Goal: Task Accomplishment & Management: Manage account settings

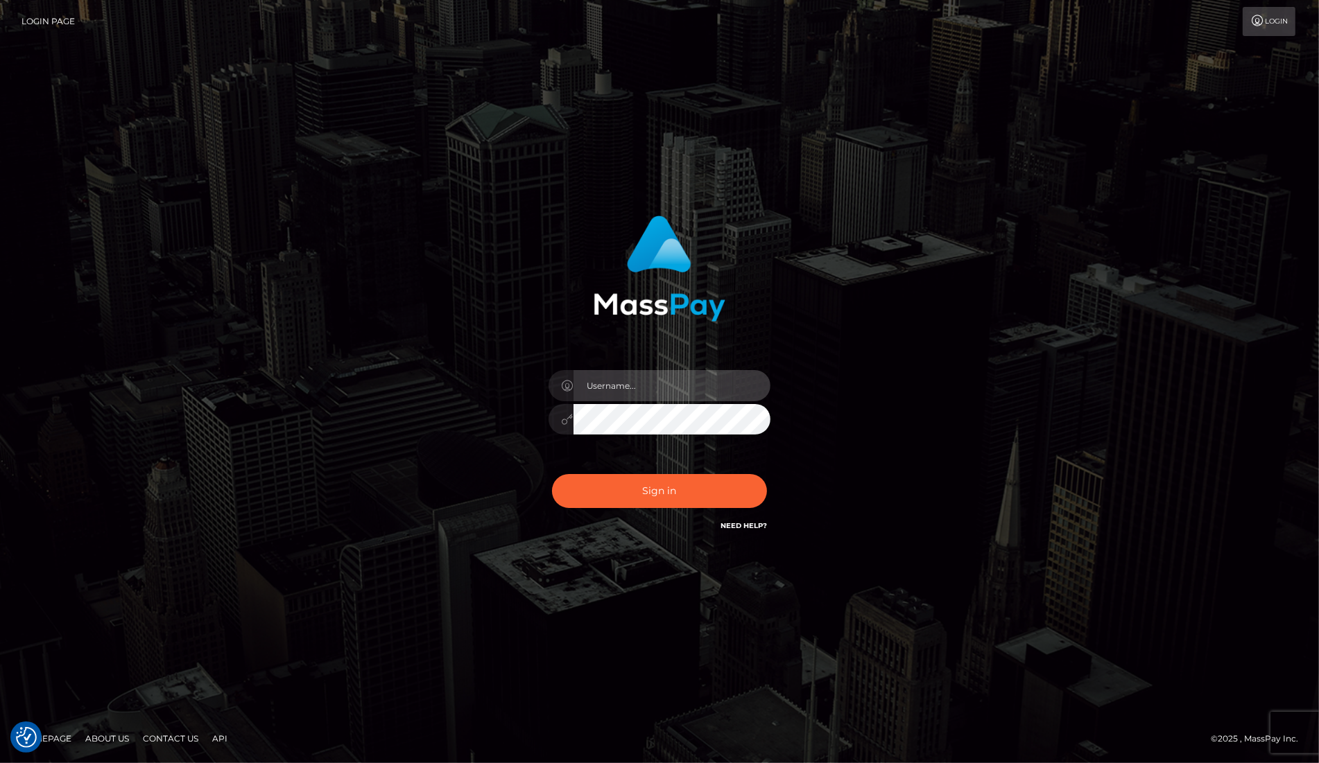
type input "dany baker boulanger"
click at [628, 390] on input "dany baker boulanger" at bounding box center [671, 385] width 197 height 31
click at [634, 469] on div "Sign in Need Help?" at bounding box center [659, 497] width 243 height 62
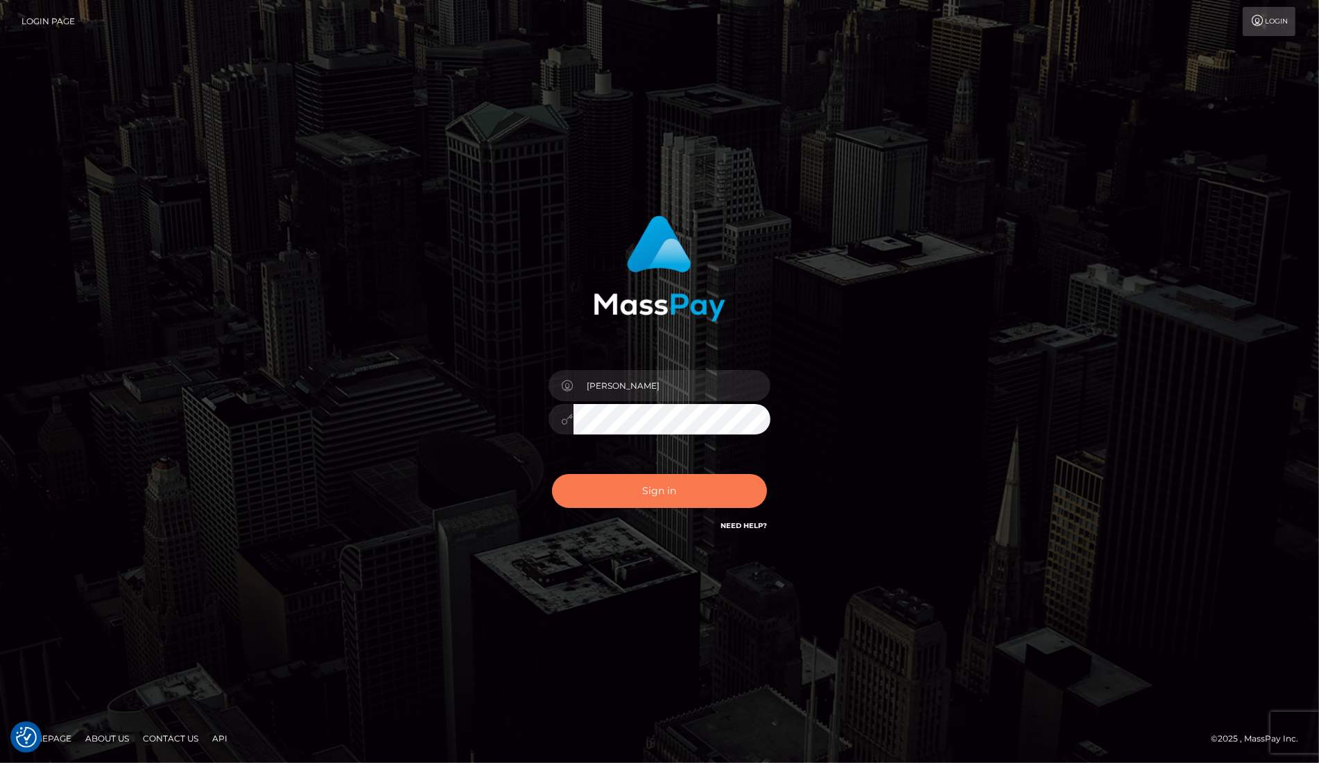
click at [632, 489] on button "Sign in" at bounding box center [659, 491] width 215 height 34
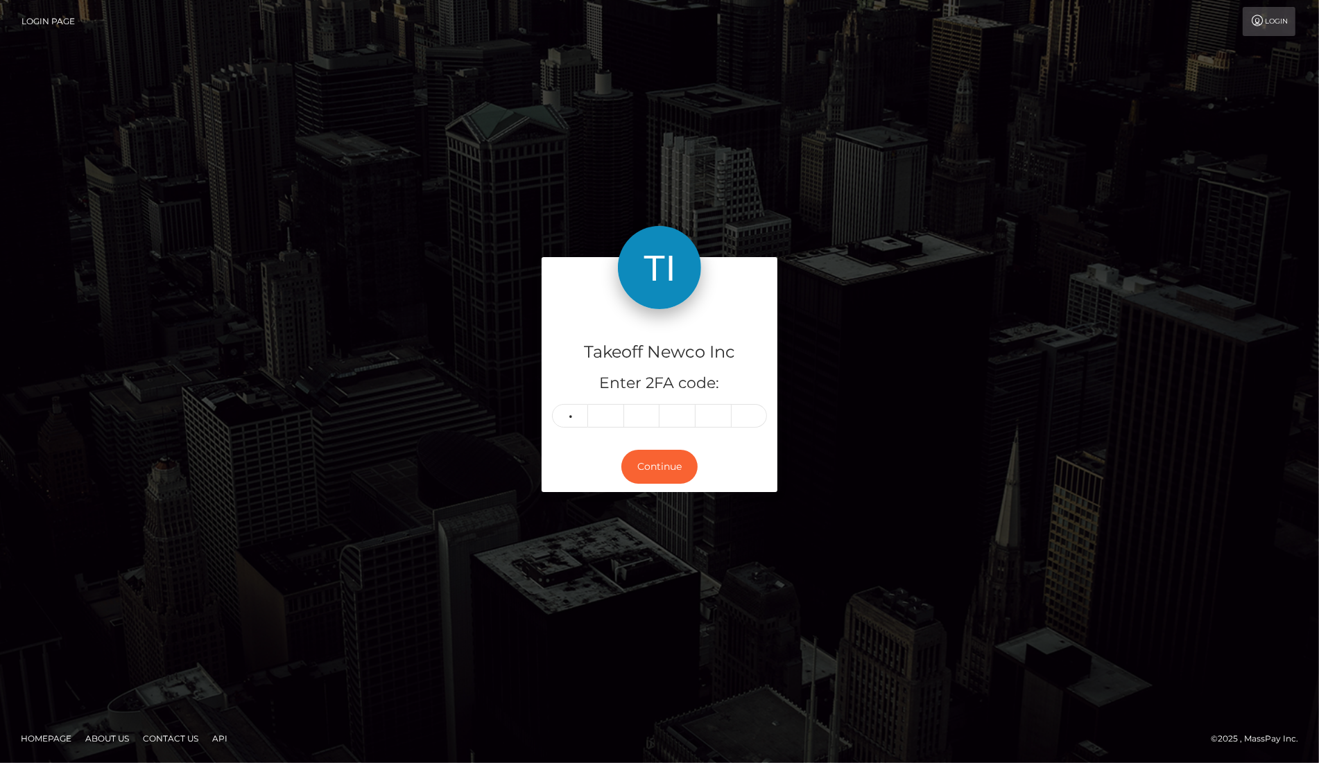
type input "7"
type input "0"
type input "8"
type input "4"
type input "5"
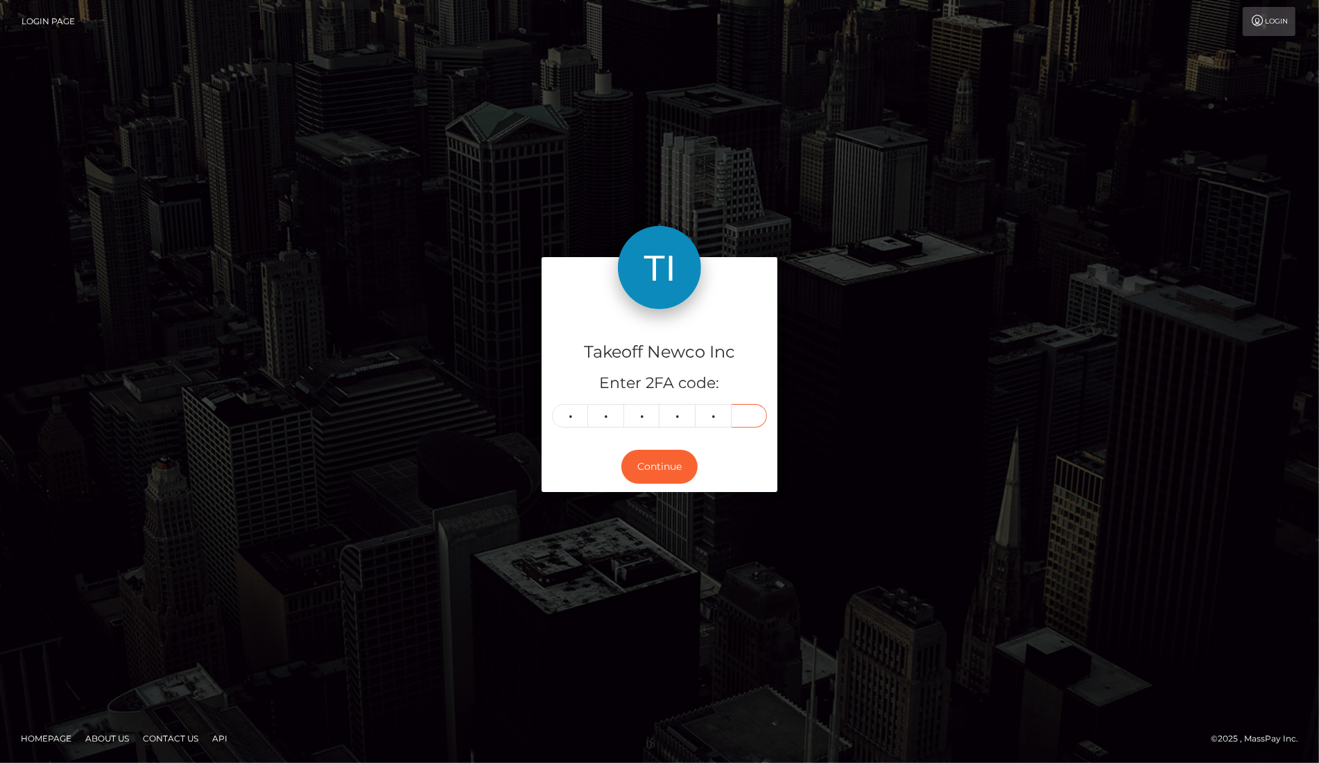
type input "5"
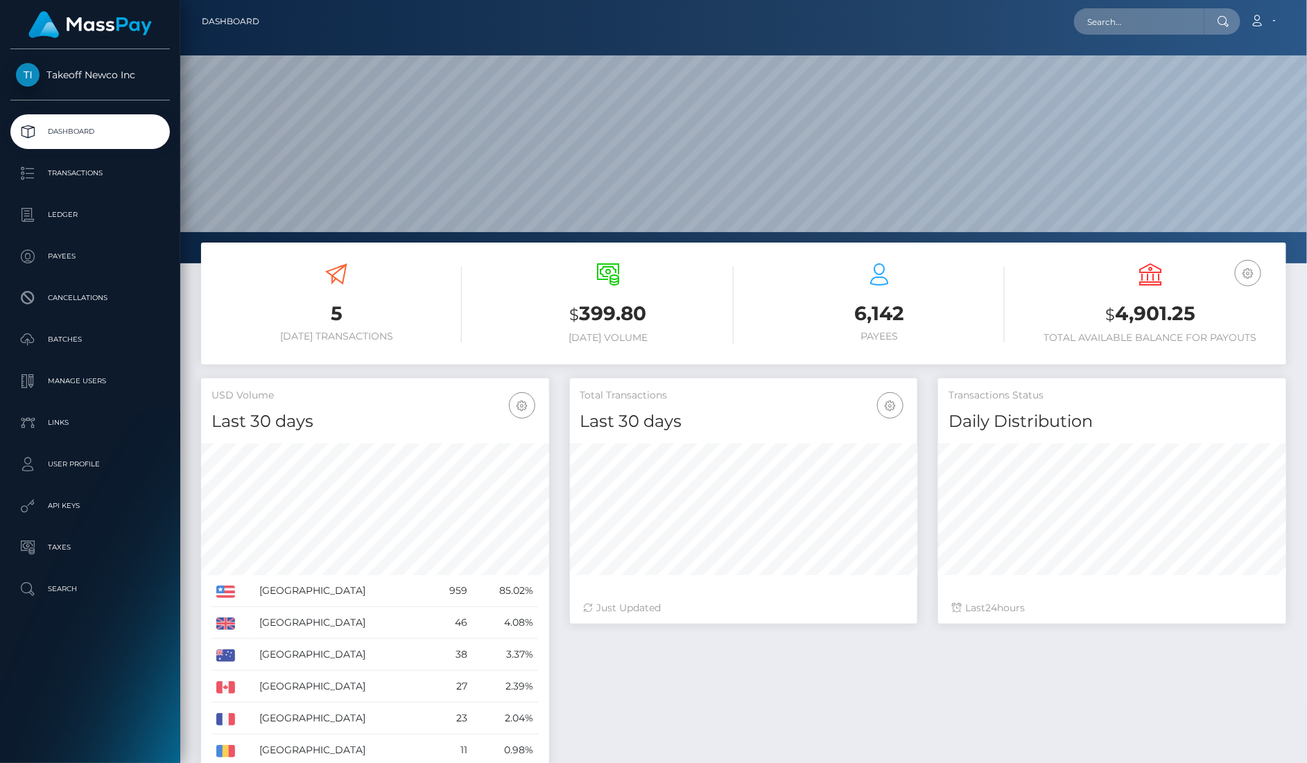
scroll to position [244, 347]
click at [1130, 15] on input "text" at bounding box center [1139, 21] width 130 height 26
paste input "NVxfs2iDKBTCbchETKhHevZsb5E2"
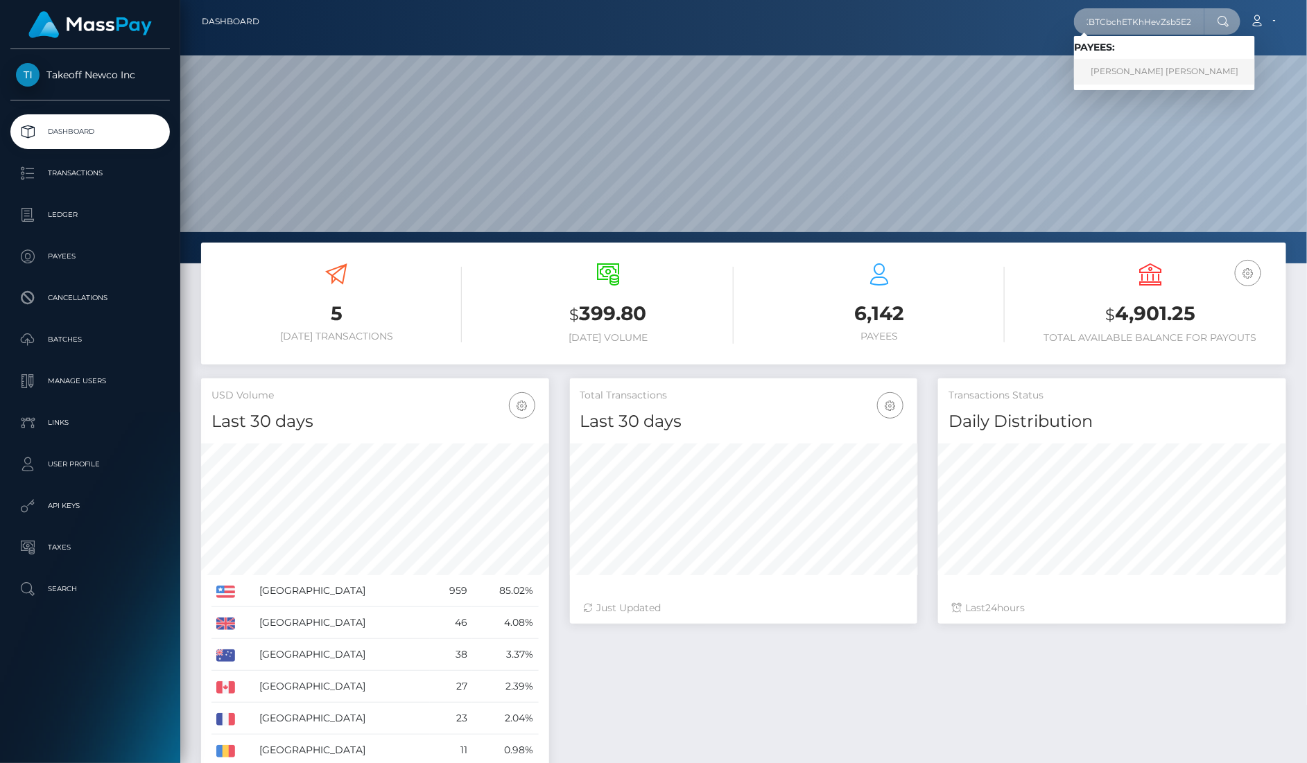
type input "NVxfs2iDKBTCbchETKhHevZsb5E2"
click at [1147, 68] on link "MONIQUE WHITNEY WEBB-COWX" at bounding box center [1164, 72] width 181 height 26
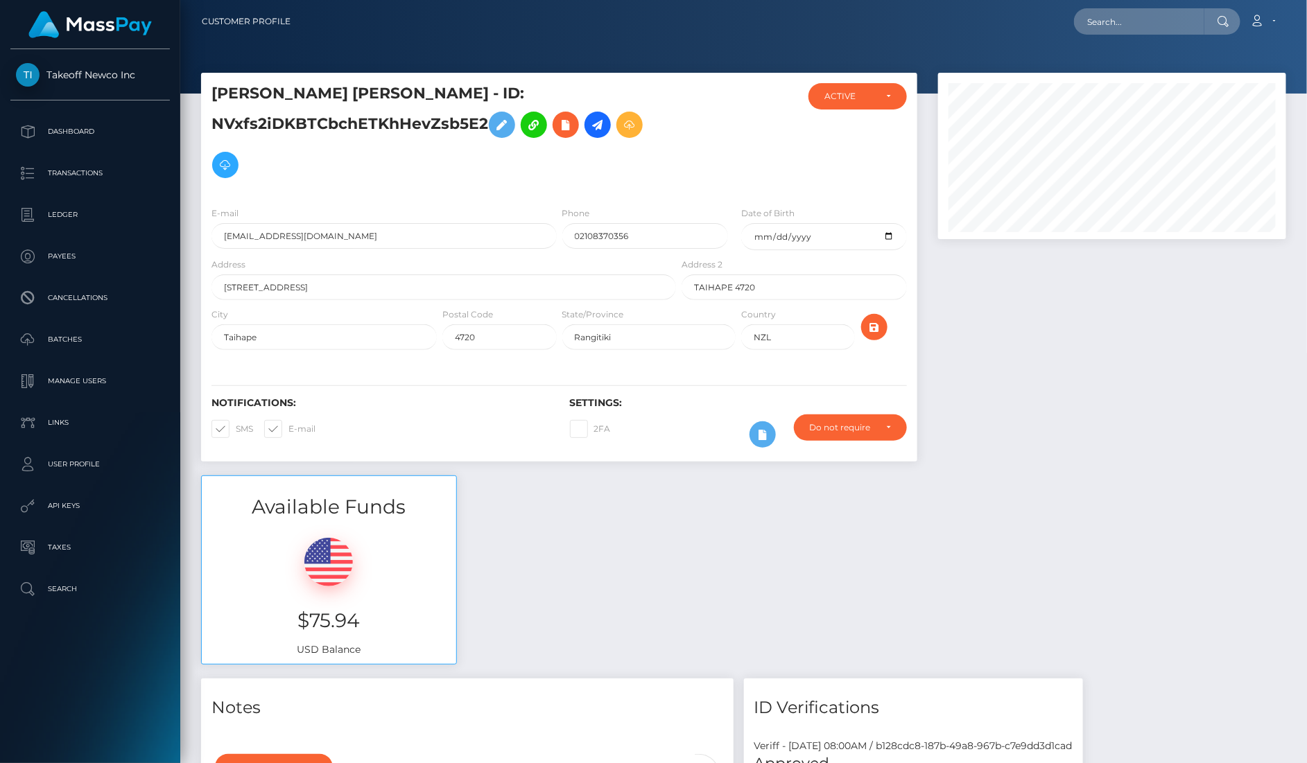
scroll to position [166, 347]
drag, startPoint x: 654, startPoint y: 195, endPoint x: 539, endPoint y: 200, distance: 115.9
click at [539, 206] on div "E-mail moniquewebb04@gmail.com Phone 02108370356 Date of Birth 2004-08-26" at bounding box center [559, 231] width 716 height 51
drag, startPoint x: 634, startPoint y: 193, endPoint x: 531, endPoint y: 194, distance: 102.6
click at [531, 206] on div "E-mail moniquewebb04@gmail.com Phone 02108370356 Date of Birth 2004-08-26" at bounding box center [559, 231] width 716 height 51
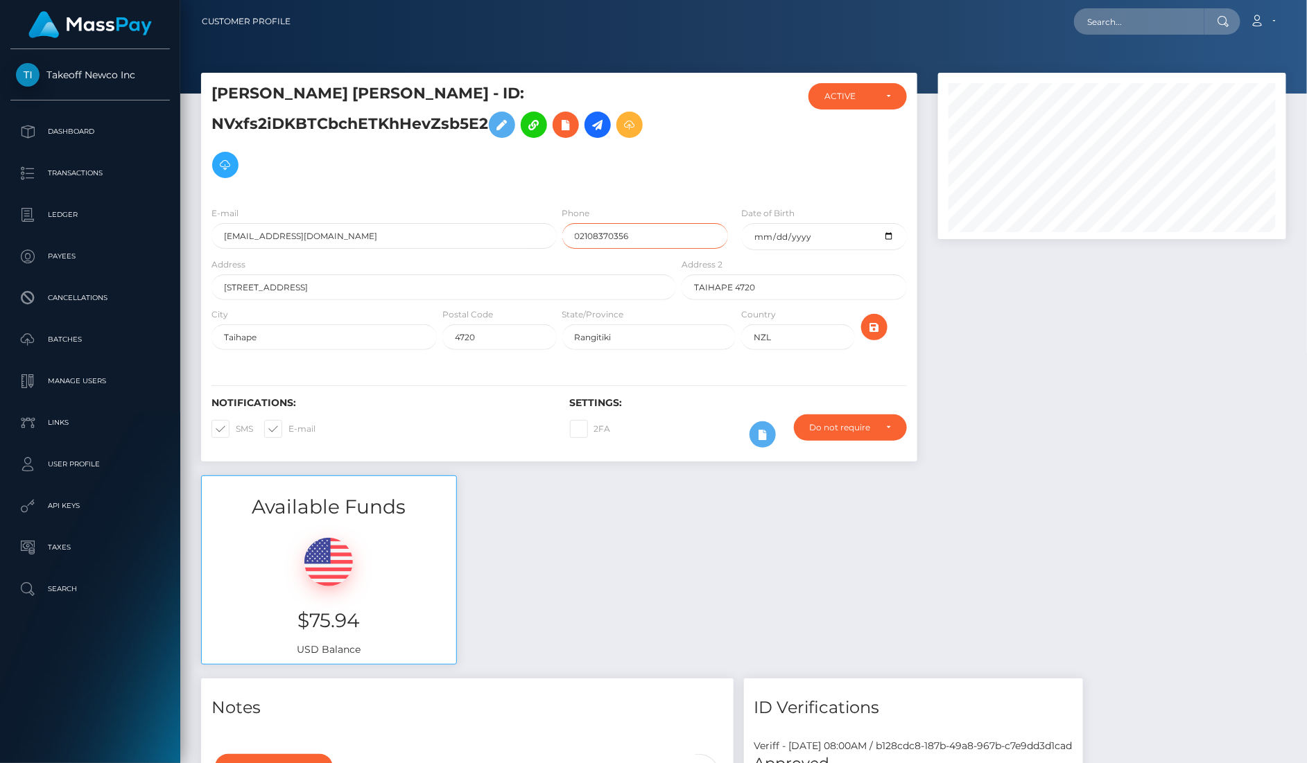
paste input "+64"
type input "+64108370356"
click at [878, 319] on icon "submit" at bounding box center [874, 327] width 17 height 17
